Goal: Answer question/provide support

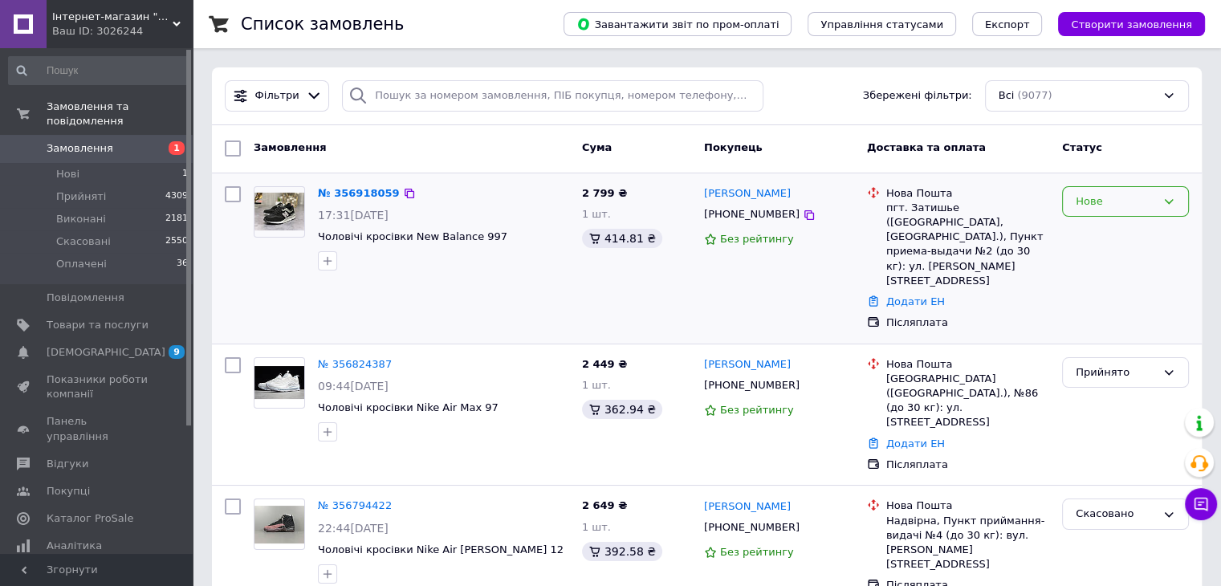
click at [1083, 210] on div "Нове" at bounding box center [1125, 201] width 127 height 31
click at [1087, 242] on li "Прийнято" at bounding box center [1125, 235] width 125 height 30
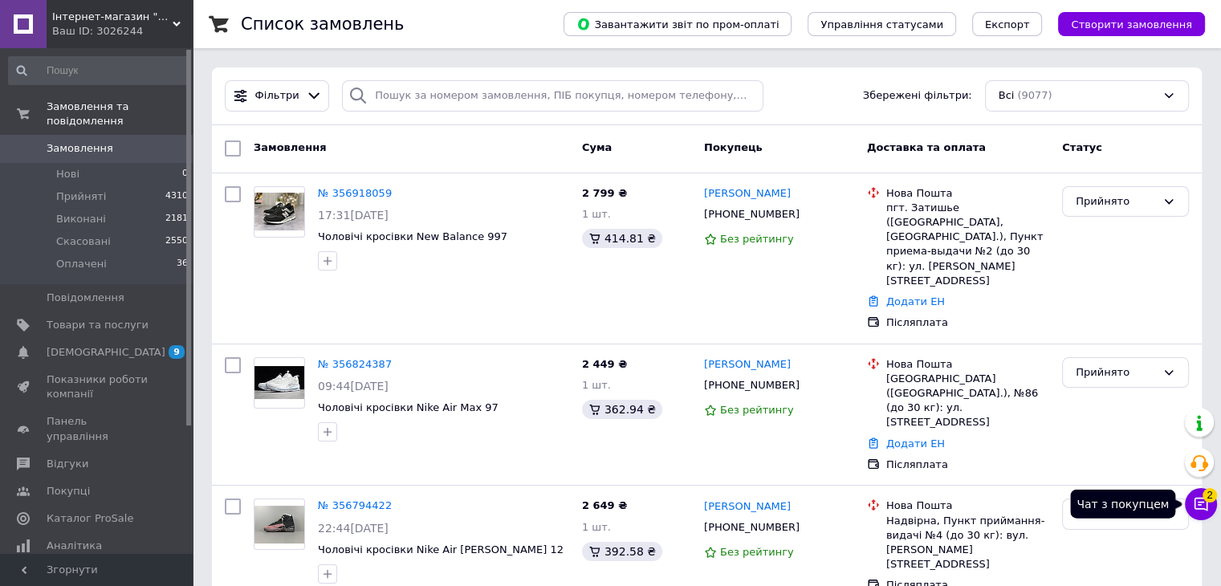
click at [1196, 512] on icon at bounding box center [1201, 504] width 16 height 16
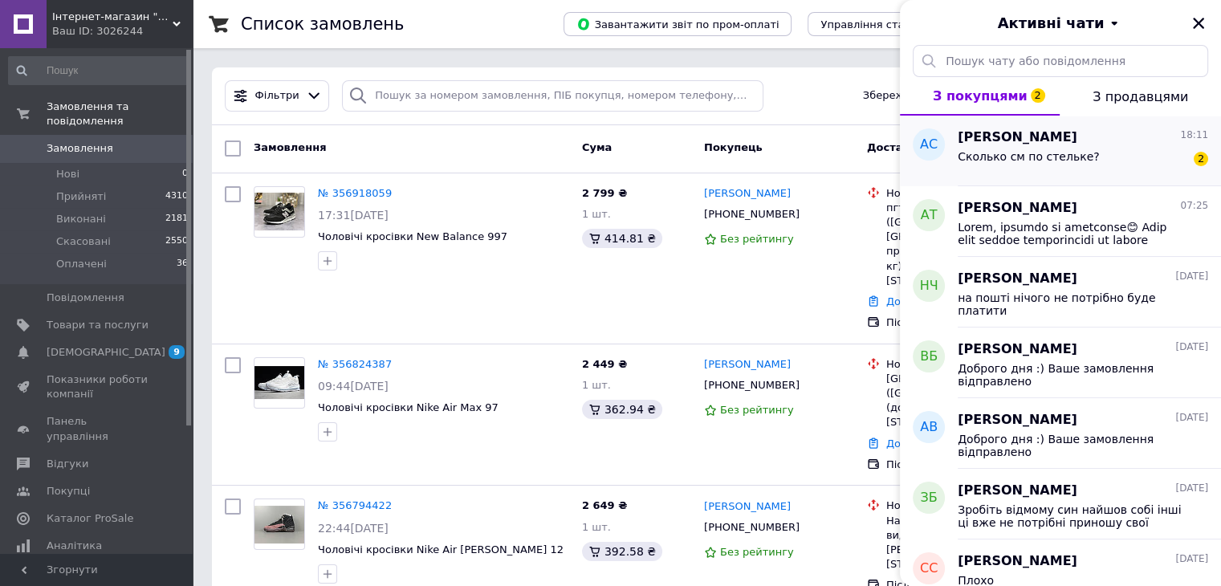
click at [1038, 151] on span "Сколько см по стельке?" at bounding box center [1029, 156] width 142 height 13
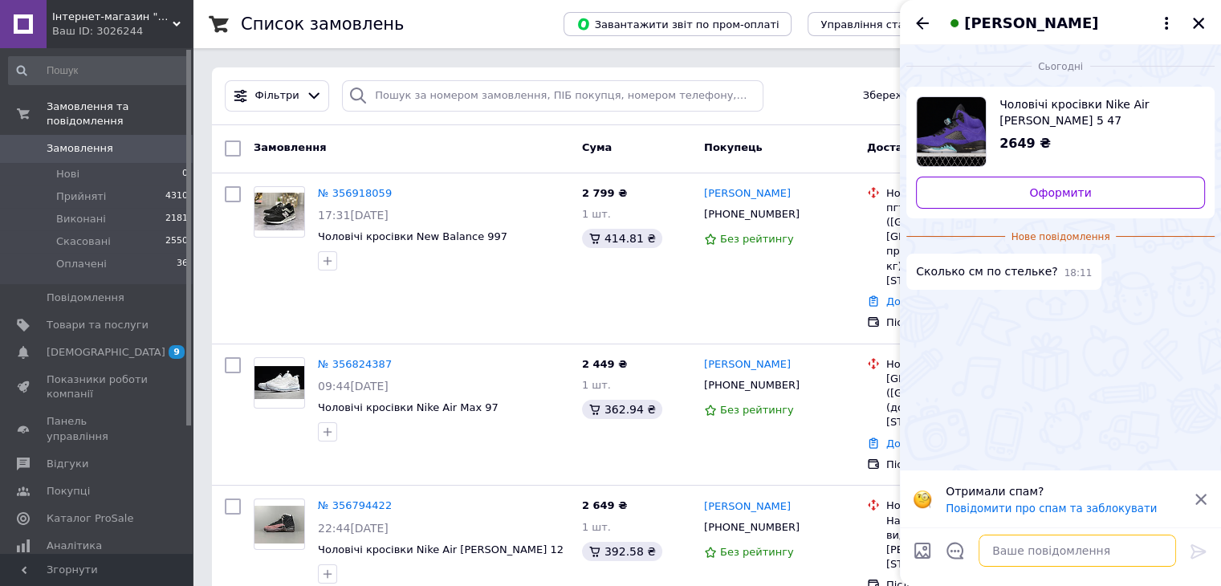
click at [1058, 545] on textarea at bounding box center [1078, 551] width 198 height 32
type textarea "47-31 см"
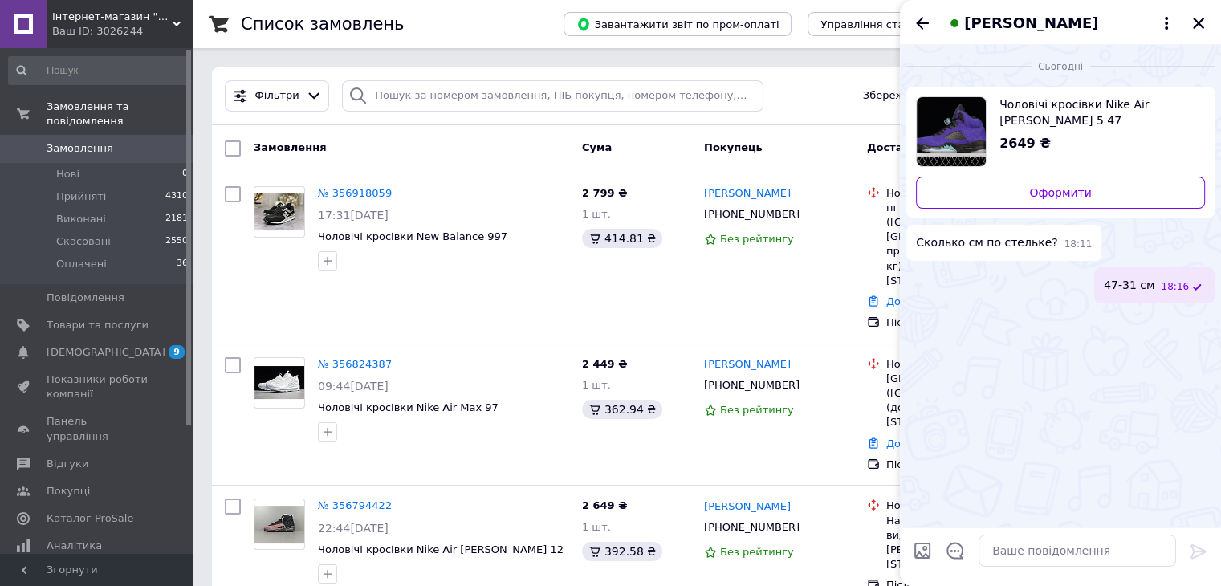
drag, startPoint x: 1198, startPoint y: 29, endPoint x: 1125, endPoint y: 20, distance: 73.6
click at [1198, 27] on icon "Закрити" at bounding box center [1199, 23] width 14 height 14
